Goal: Check status: Check status

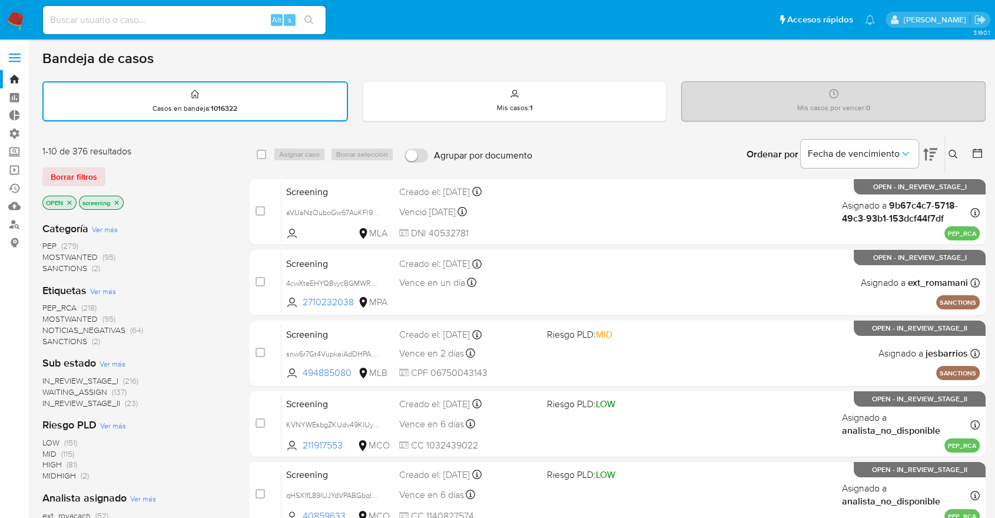
click at [691, 60] on div "Bandeja de casos" at bounding box center [513, 58] width 943 height 18
click at [693, 68] on div "Bandeja de casos Casos en bandeja : 1016322 Mis casos : 1 Mis casos por vencer …" at bounding box center [513, 486] width 943 height 874
click at [893, 62] on div "Bandeja de casos" at bounding box center [513, 58] width 943 height 18
click at [748, 77] on div "Bandeja de casos Casos en bandeja : 1016322 Mis casos : 1 Mis casos por vencer …" at bounding box center [513, 486] width 943 height 874
click at [52, 337] on span "SANCTIONS" at bounding box center [64, 341] width 45 height 12
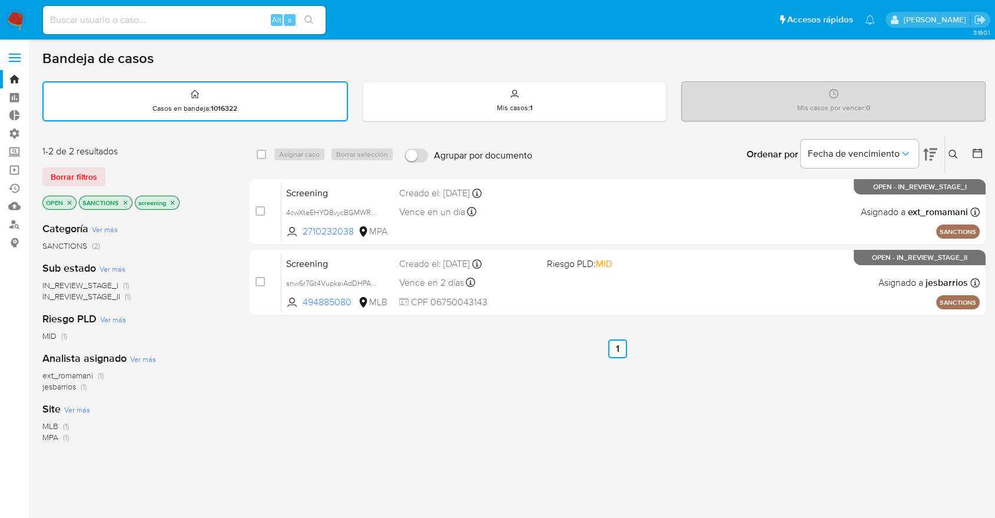
click at [125, 203] on icon "close-filter" at bounding box center [125, 202] width 7 height 7
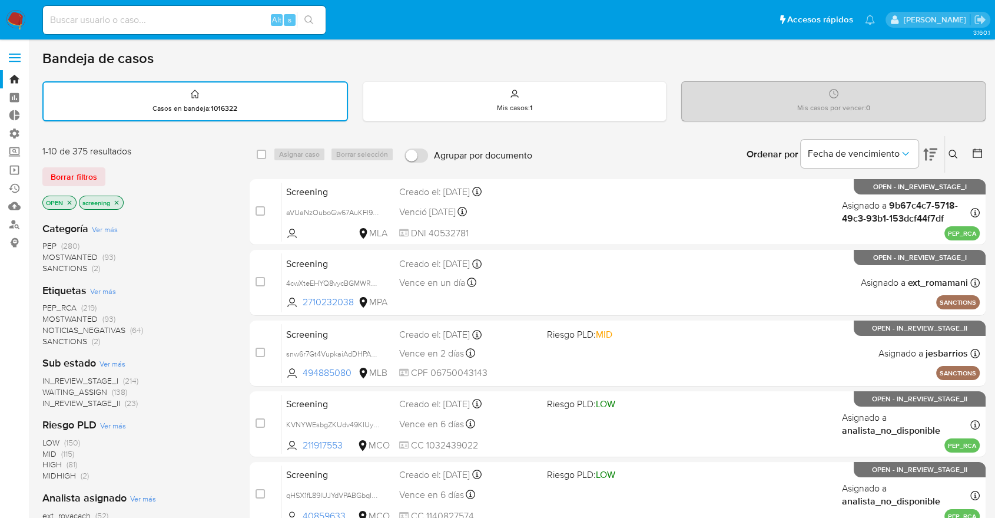
click at [51, 314] on span "MOSTWANTED" at bounding box center [69, 319] width 55 height 12
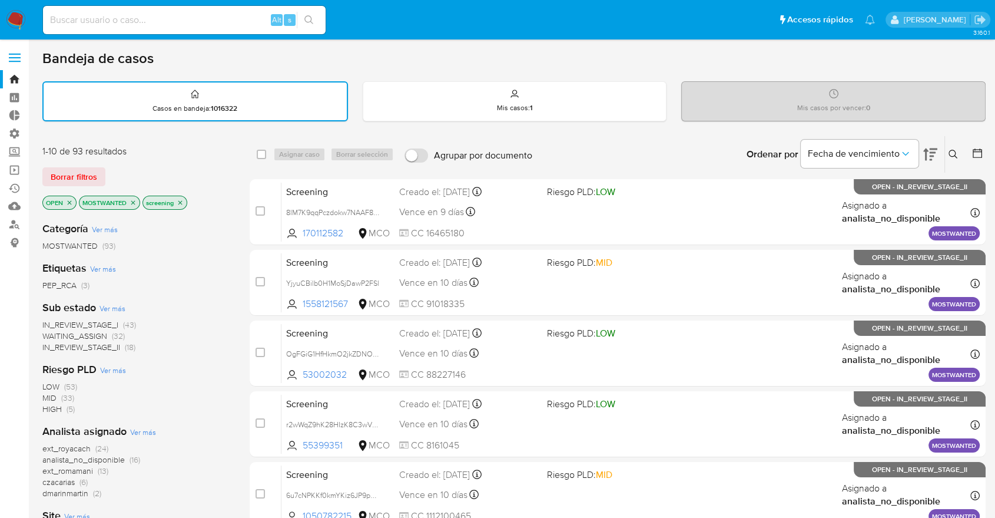
click at [134, 201] on icon "close-filter" at bounding box center [133, 202] width 4 height 4
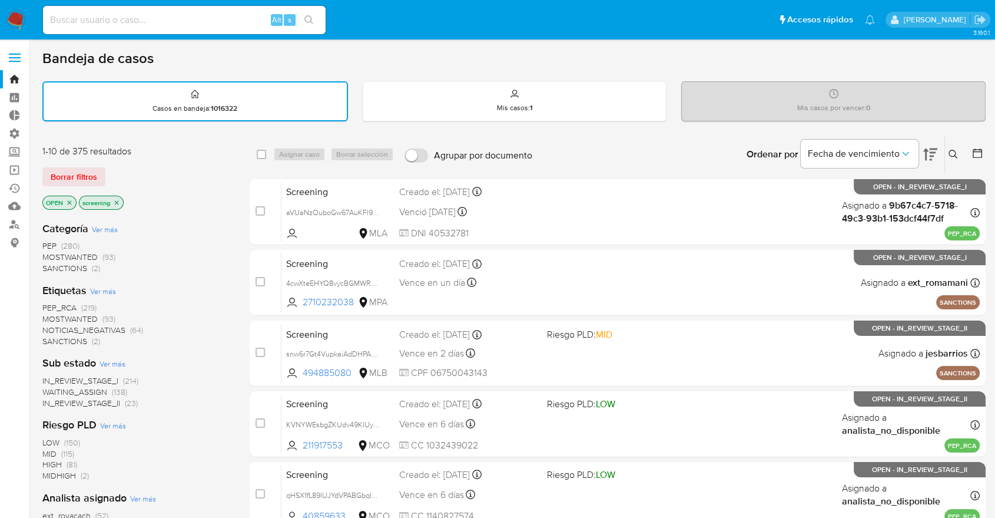
click at [47, 304] on span "PEP_RCA" at bounding box center [59, 307] width 34 height 12
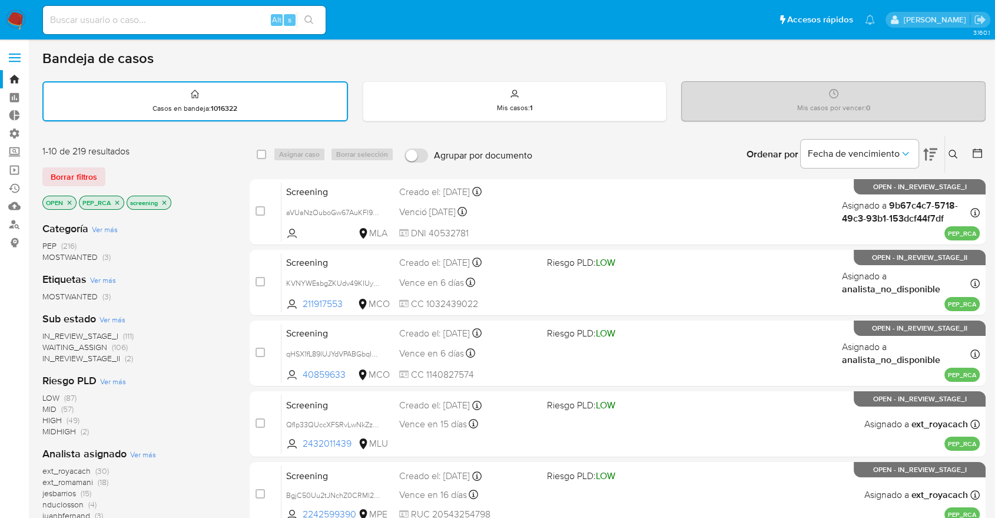
click at [116, 203] on icon "close-filter" at bounding box center [117, 202] width 7 height 7
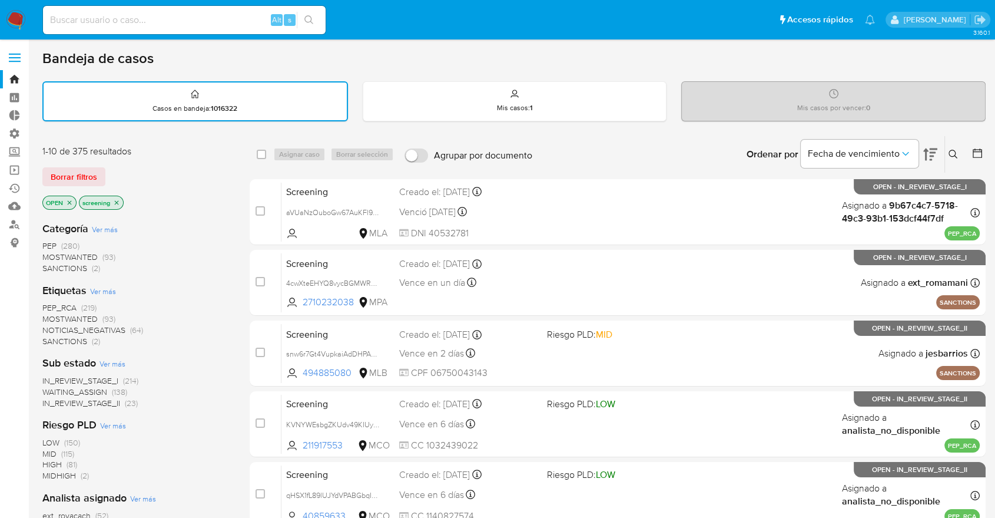
click at [56, 314] on span "MOSTWANTED" at bounding box center [69, 319] width 55 height 12
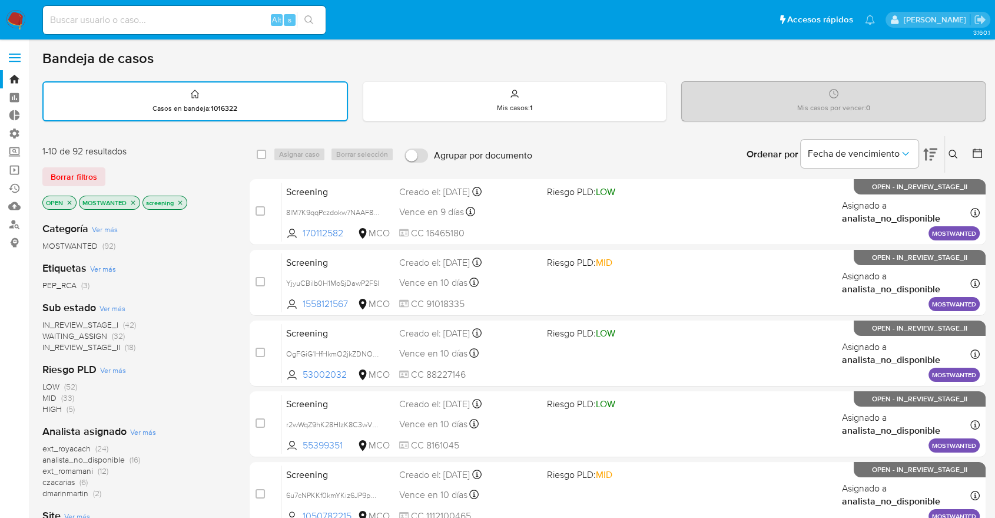
click at [135, 200] on icon "close-filter" at bounding box center [133, 202] width 4 height 4
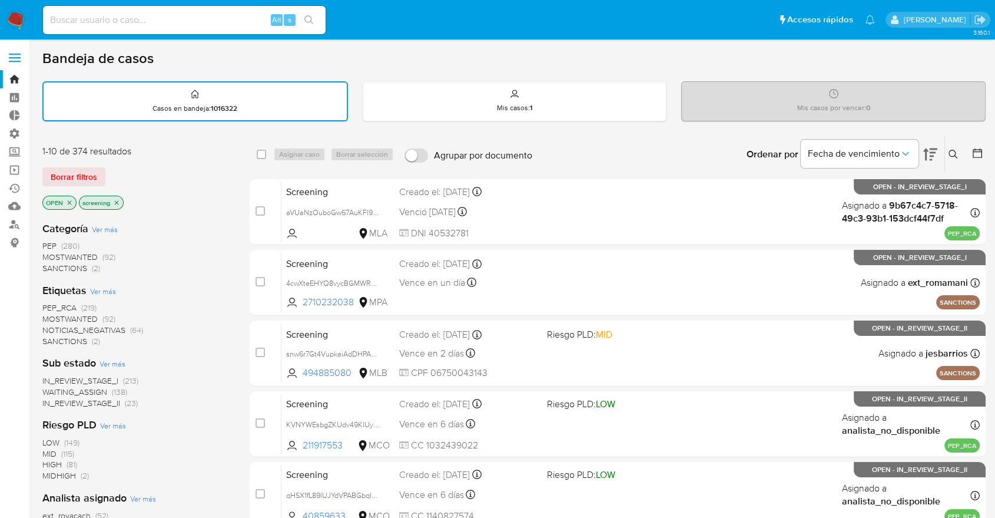
click at [47, 303] on span "PEP_RCA" at bounding box center [59, 307] width 34 height 12
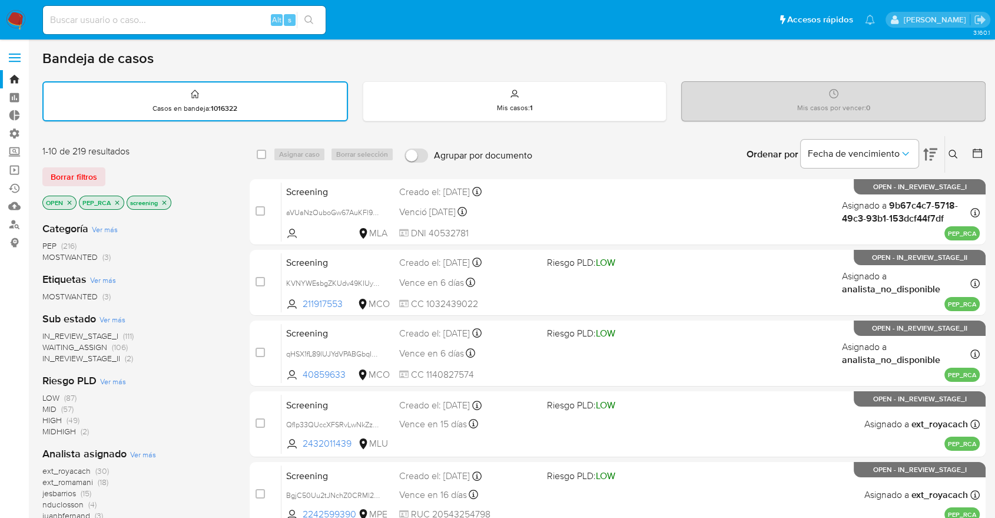
click at [114, 202] on icon "close-filter" at bounding box center [117, 202] width 7 height 7
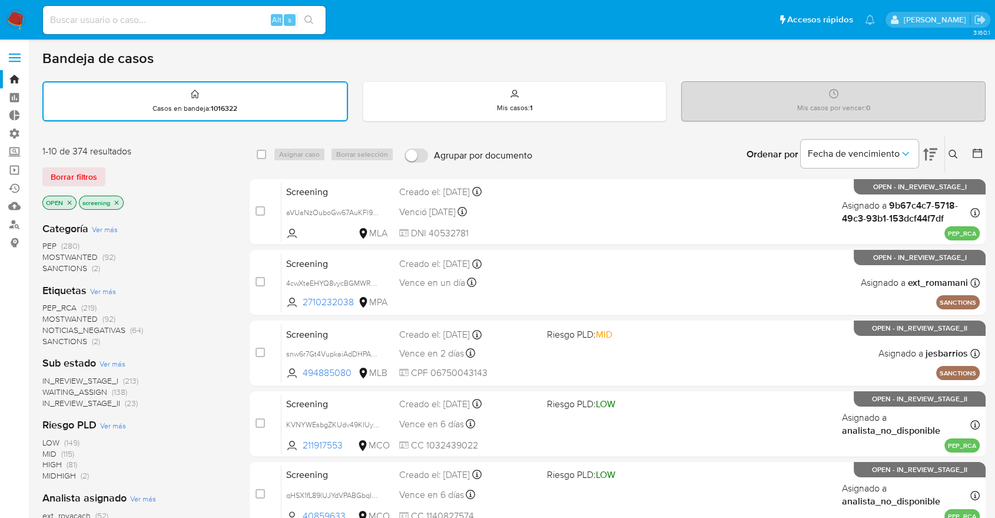
click at [122, 175] on div "Borrar filtros" at bounding box center [136, 176] width 188 height 19
drag, startPoint x: 210, startPoint y: 165, endPoint x: 231, endPoint y: 155, distance: 23.4
click at [118, 175] on div "Borrar filtros" at bounding box center [136, 176] width 188 height 19
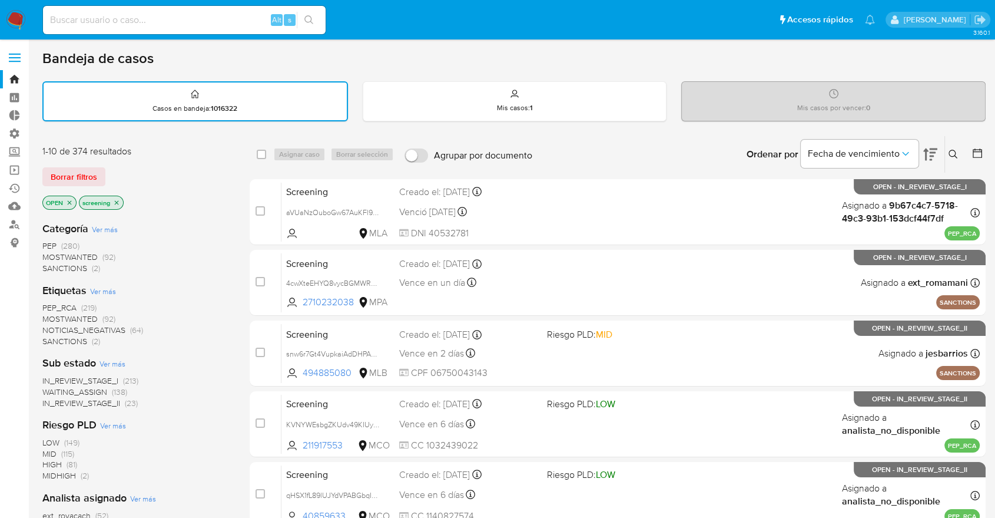
click at [699, 37] on nav "Pausado Ver notificaciones Alt s Accesos rápidos Presiona las siguientes teclas…" at bounding box center [497, 19] width 995 height 39
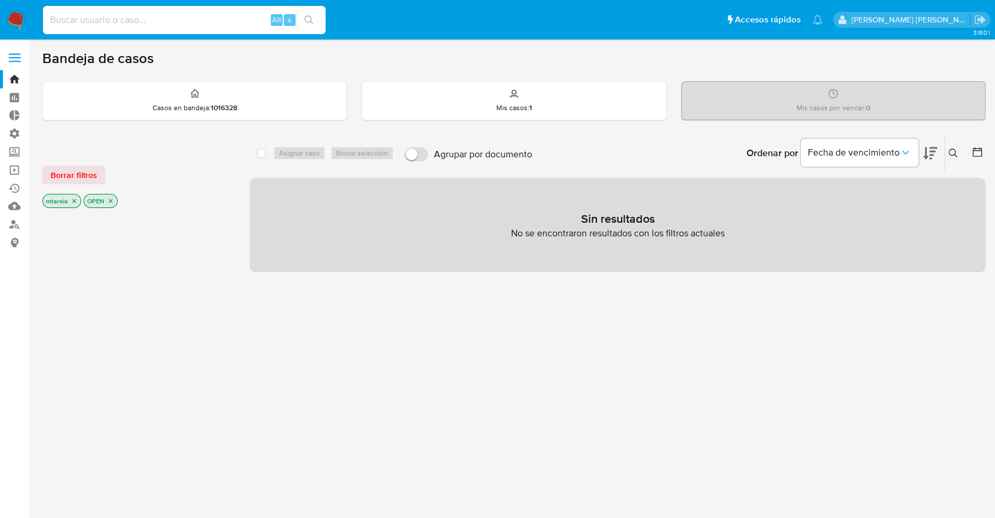
click at [188, 14] on input at bounding box center [184, 19] width 283 height 15
paste input "2684846793"
type input "2684846793"
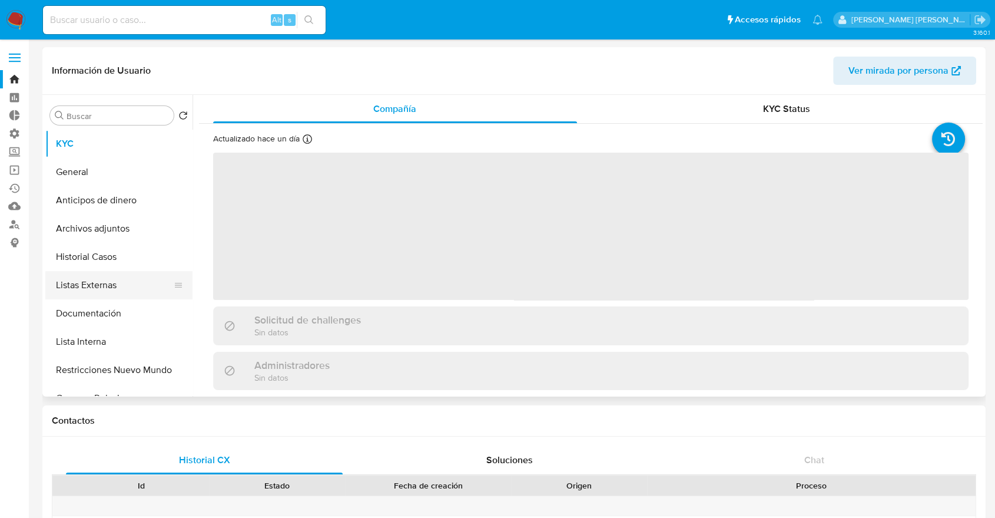
select select "10"
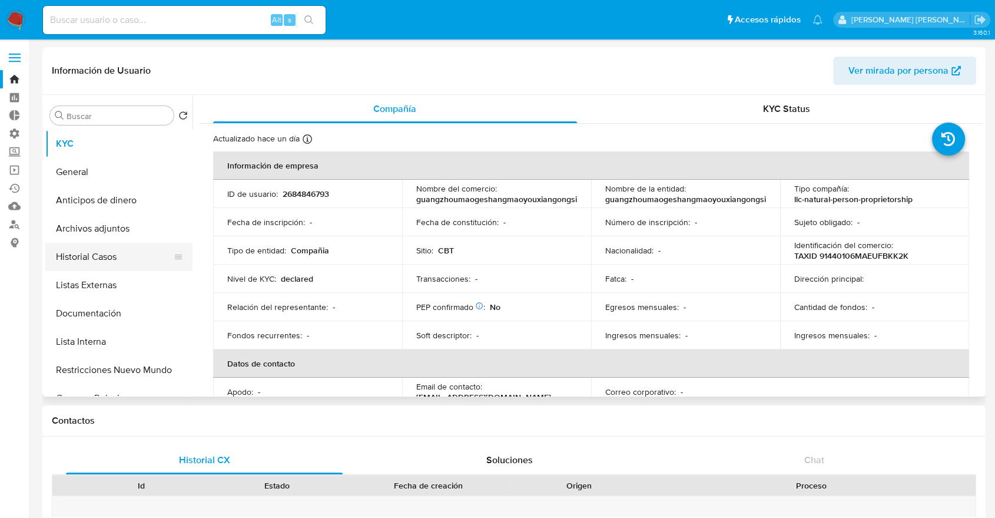
click at [130, 264] on button "Historial Casos" at bounding box center [114, 257] width 138 height 28
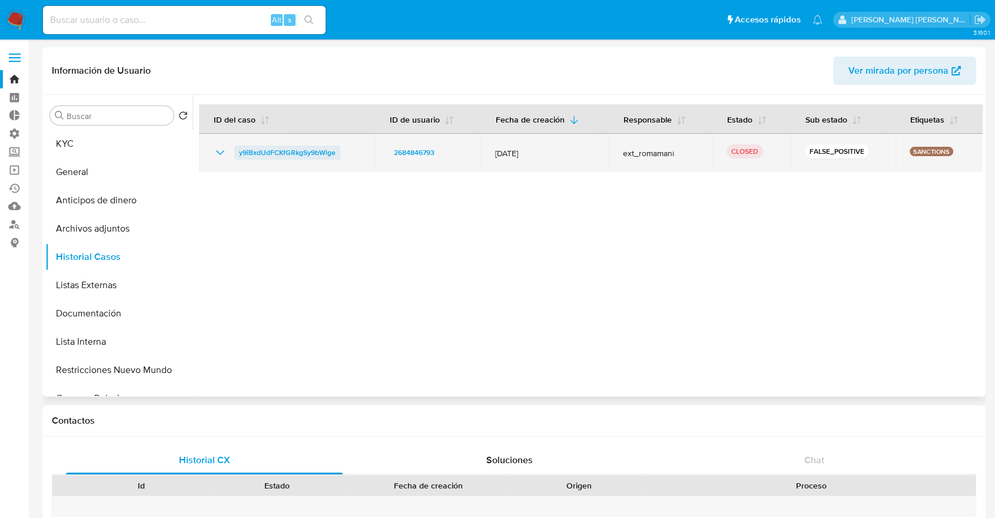
click at [239, 150] on span "y9iBxdUdFCKfGRkgSy9bWlge" at bounding box center [287, 152] width 97 height 14
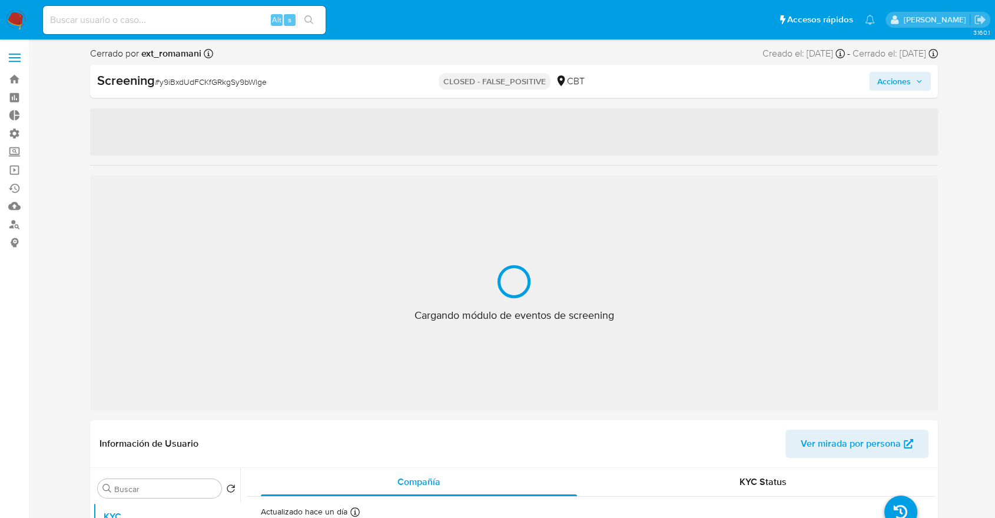
select select "10"
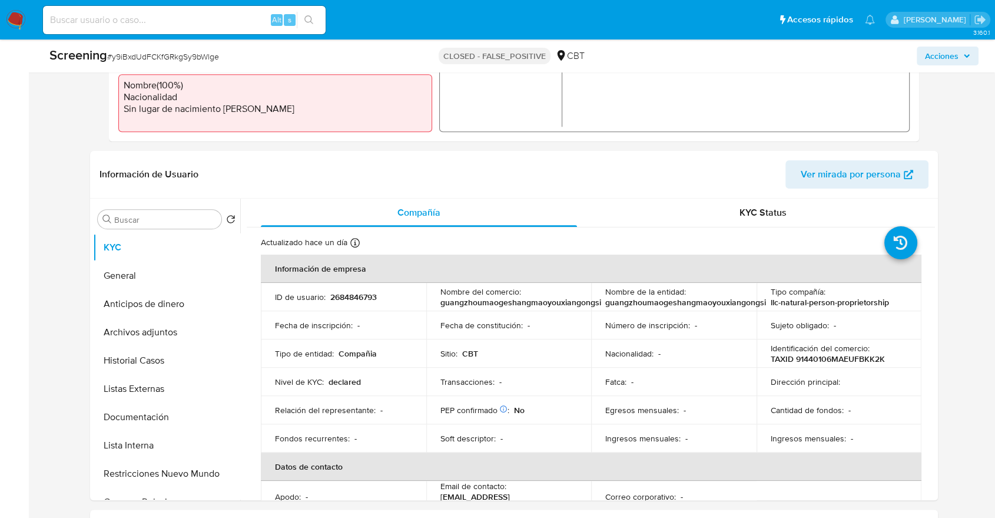
scroll to position [396, 0]
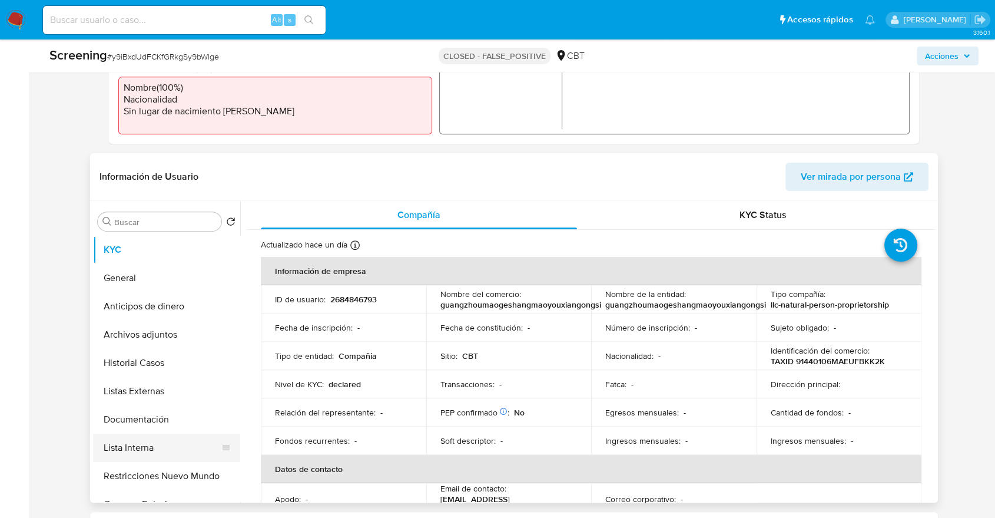
click at [160, 441] on button "Lista Interna" at bounding box center [162, 447] width 138 height 28
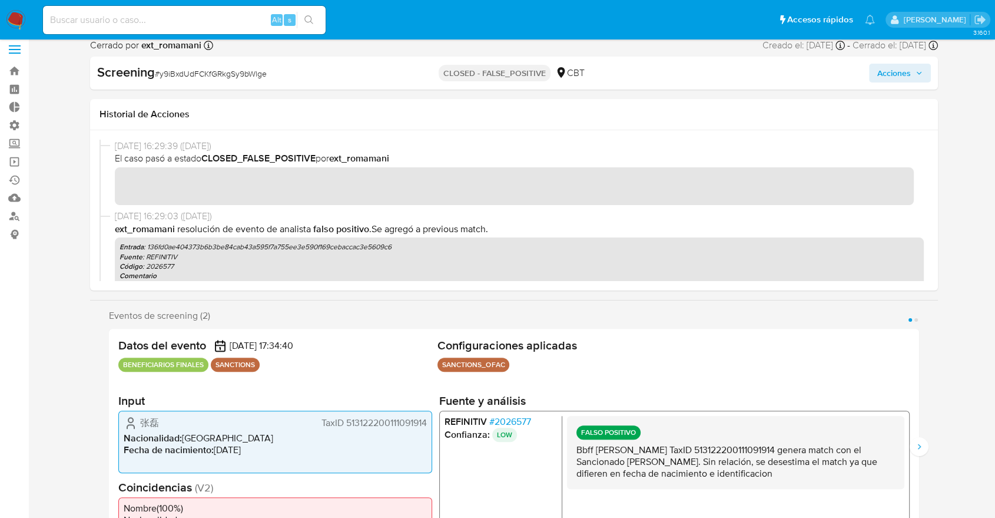
scroll to position [0, 0]
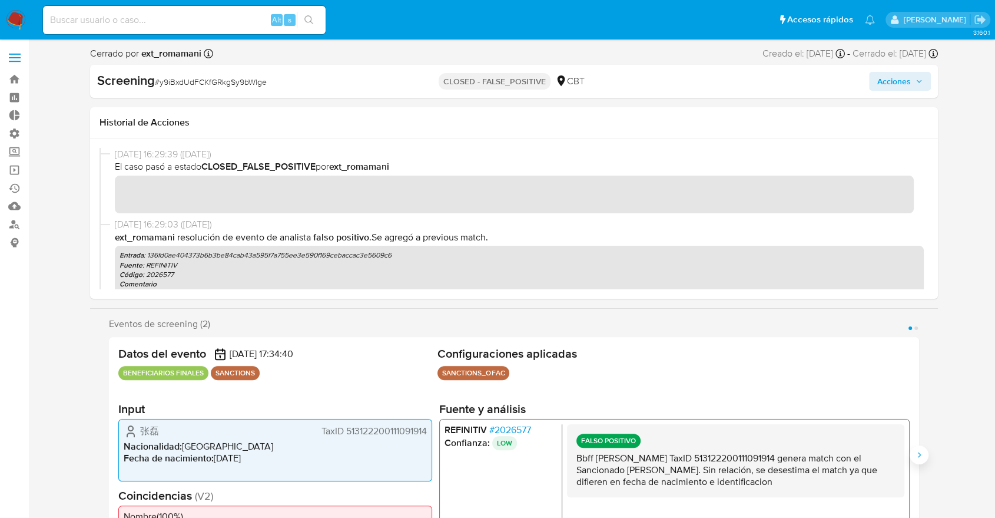
click at [917, 446] on button "Siguiente" at bounding box center [919, 454] width 19 height 19
